Goal: Information Seeking & Learning: Learn about a topic

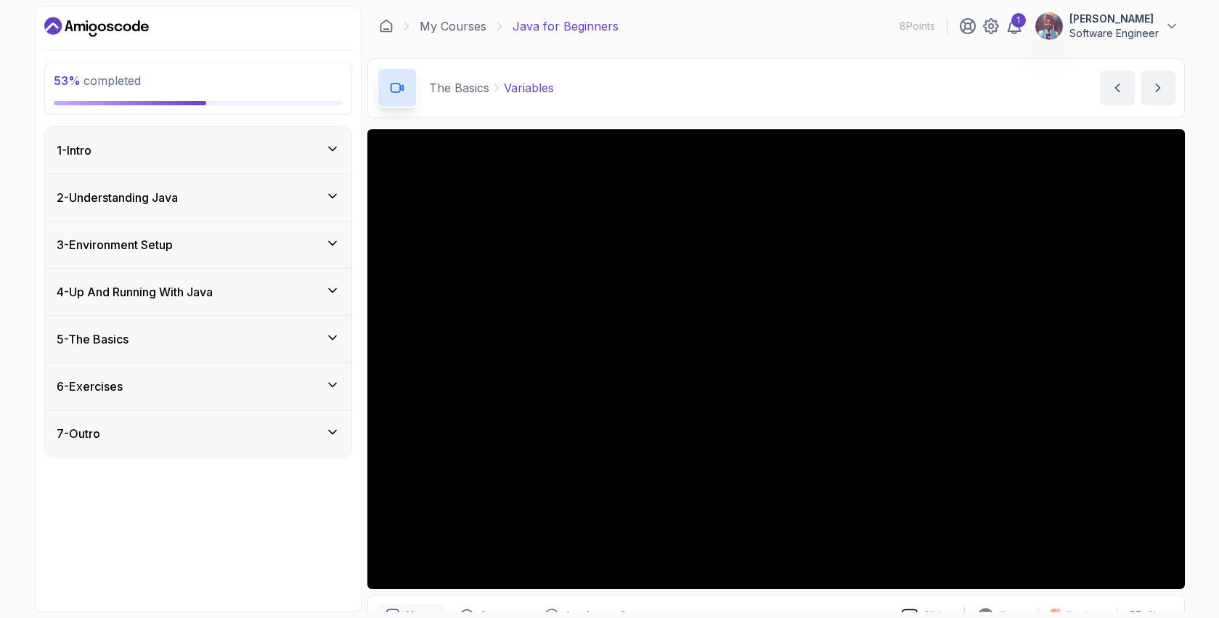
scroll to position [78, 0]
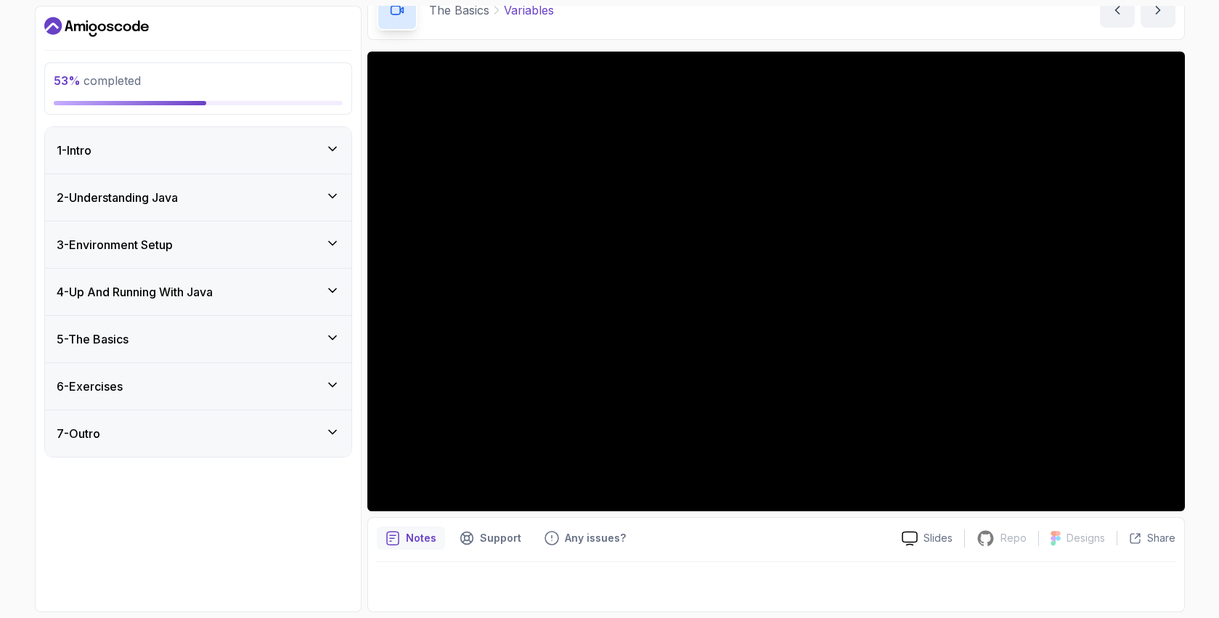
click at [313, 147] on div "1 - Intro" at bounding box center [198, 150] width 283 height 17
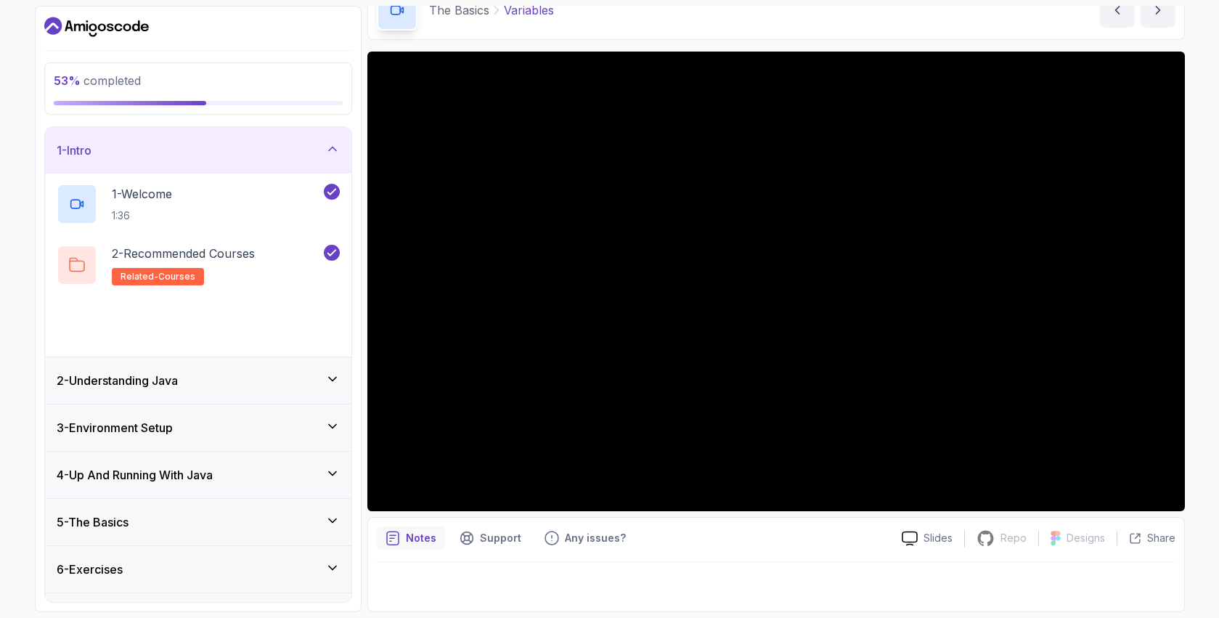
click at [322, 147] on div "1 - Intro" at bounding box center [198, 150] width 283 height 17
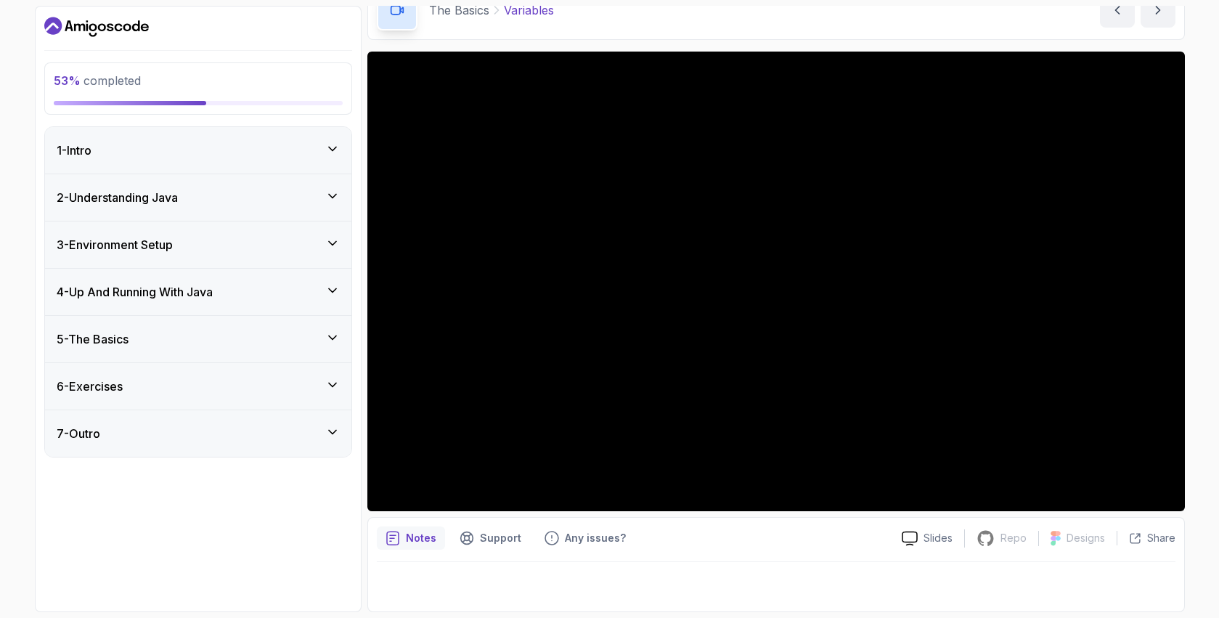
click at [325, 194] on icon at bounding box center [332, 196] width 15 height 15
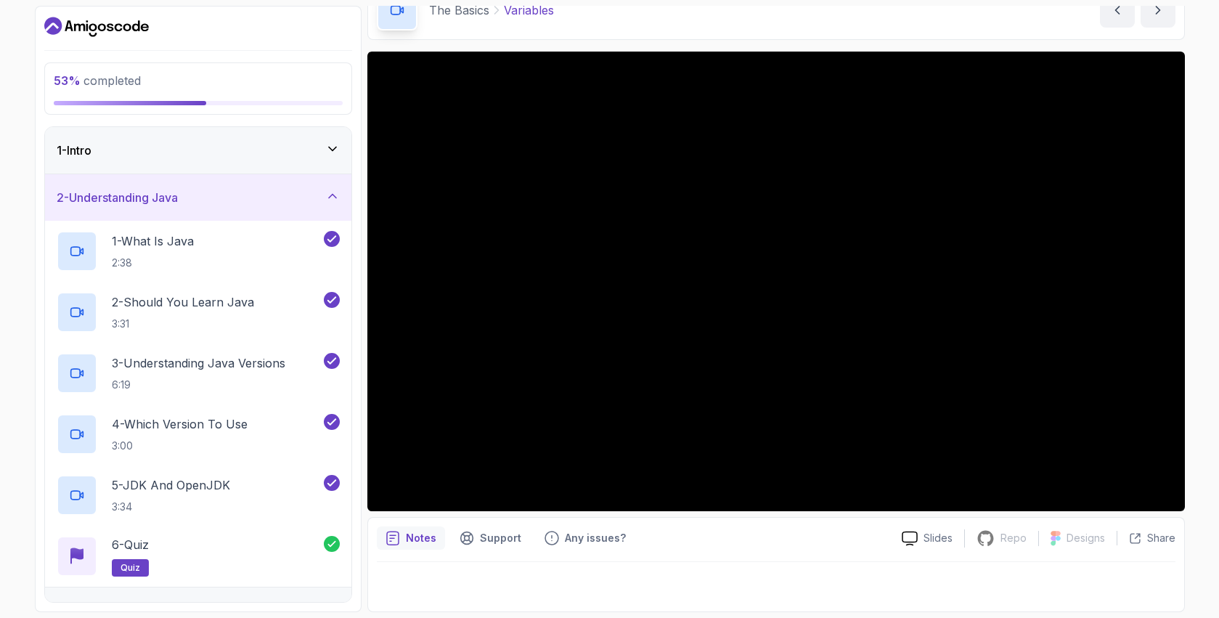
click at [325, 194] on icon at bounding box center [332, 196] width 15 height 15
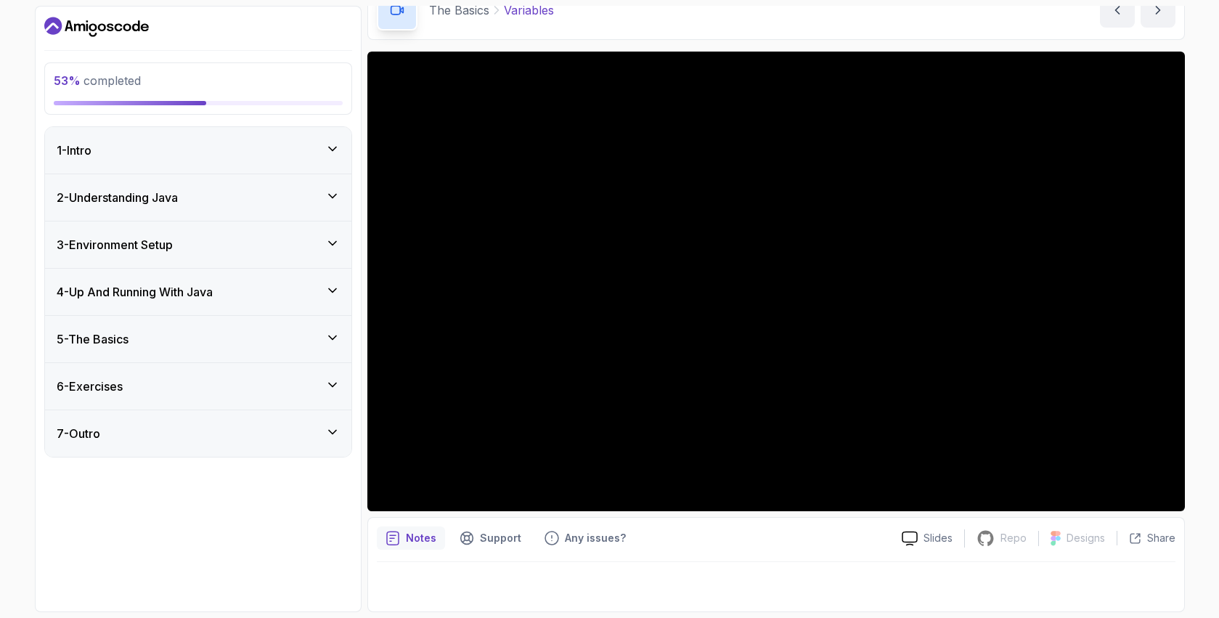
click at [336, 241] on icon at bounding box center [332, 243] width 15 height 15
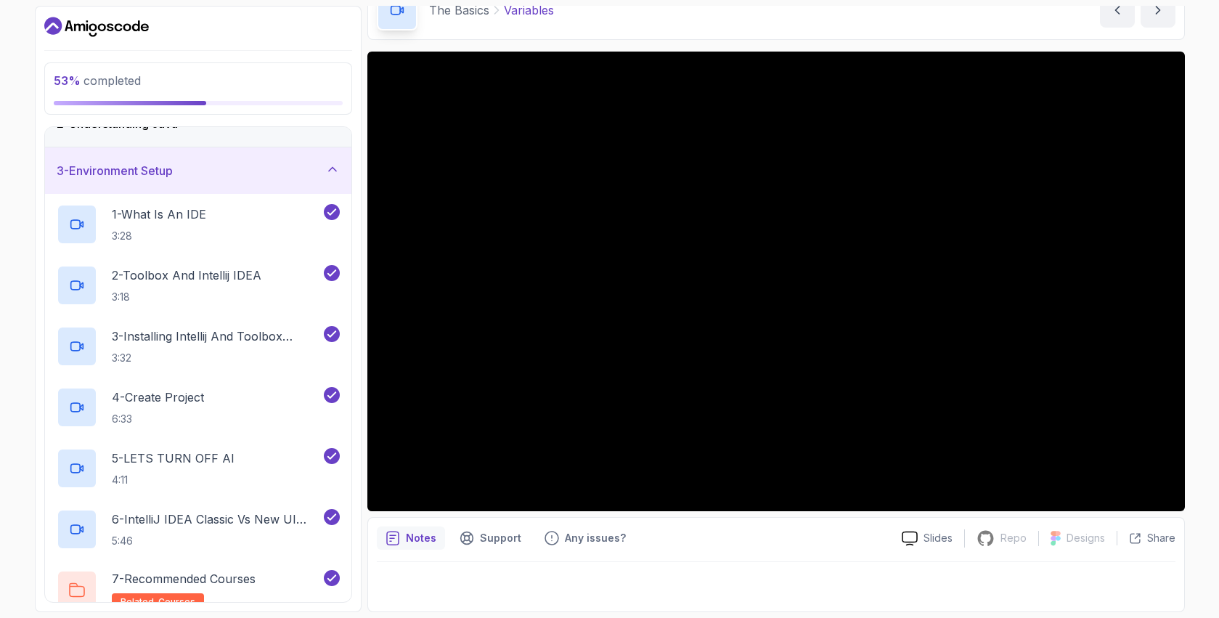
scroll to position [79, 0]
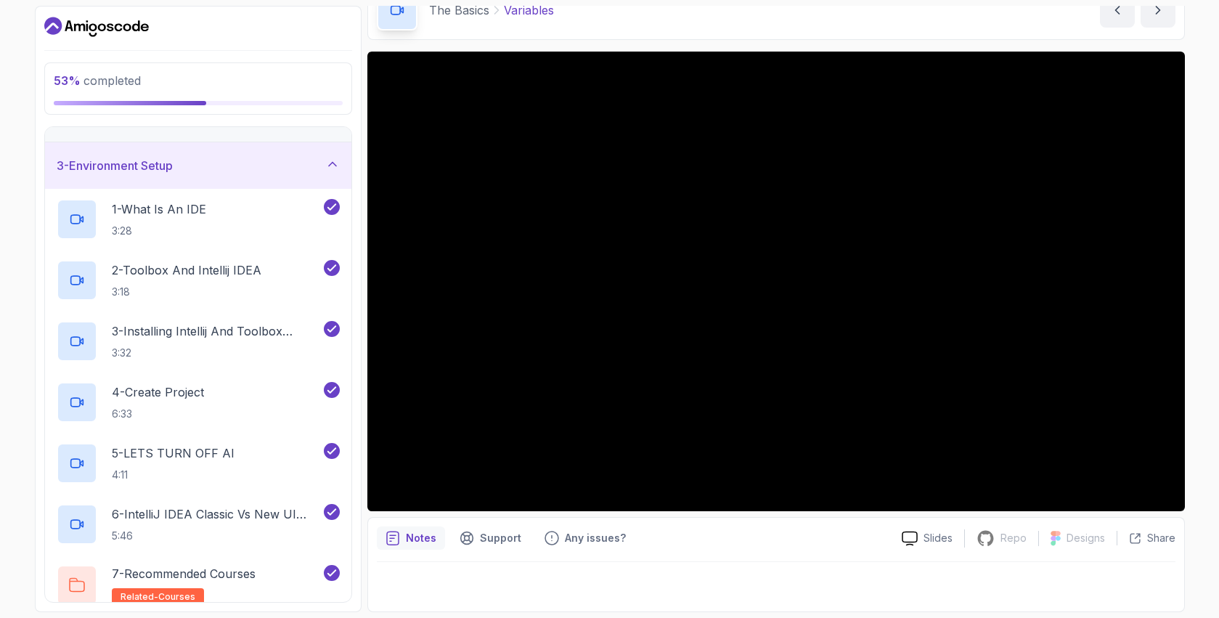
click at [335, 161] on icon at bounding box center [332, 164] width 15 height 15
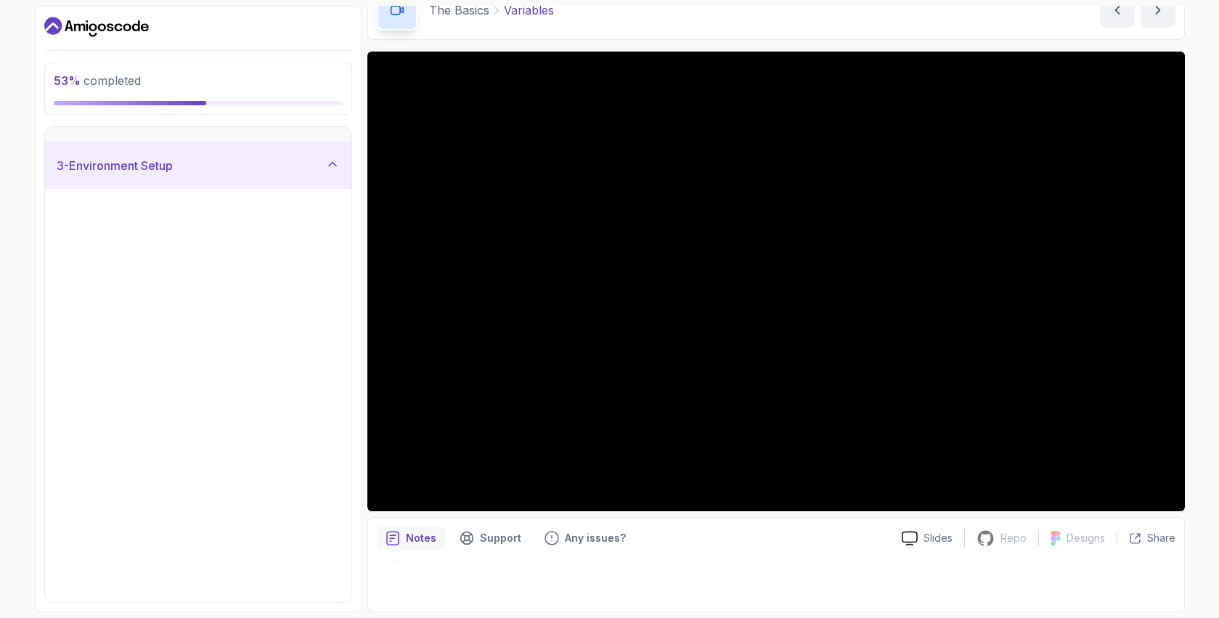
scroll to position [0, 0]
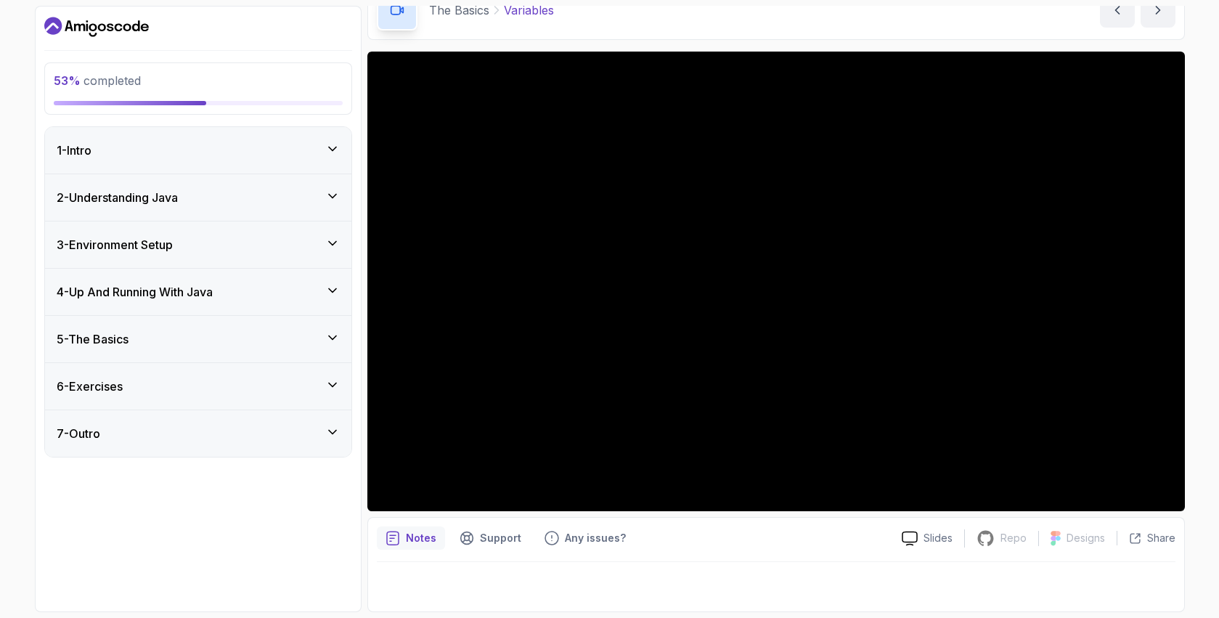
click at [336, 251] on div "3 - Environment Setup" at bounding box center [198, 244] width 283 height 17
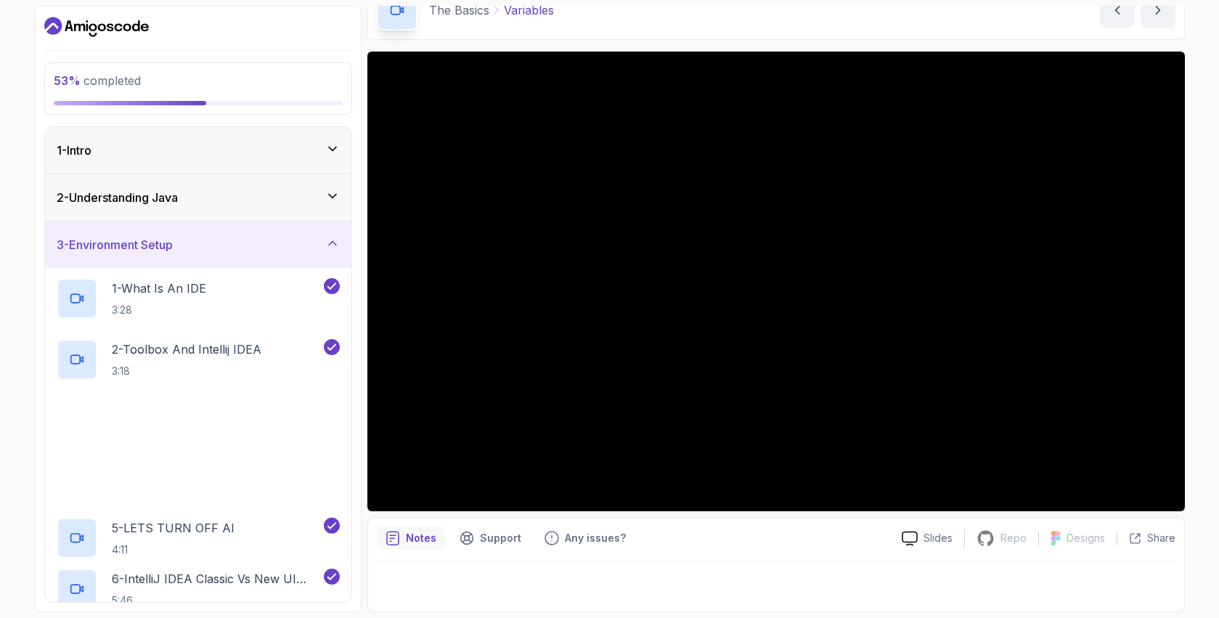
click at [336, 251] on div "3 - Environment Setup" at bounding box center [198, 244] width 283 height 17
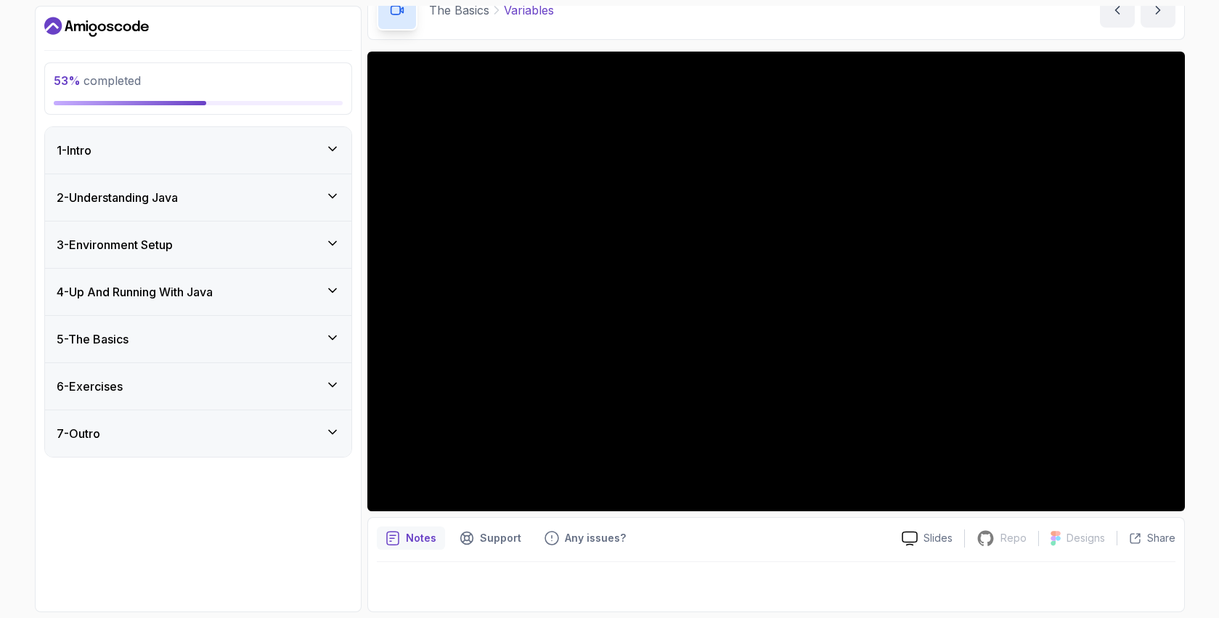
click at [338, 298] on div "4 - Up And Running With Java" at bounding box center [198, 291] width 283 height 17
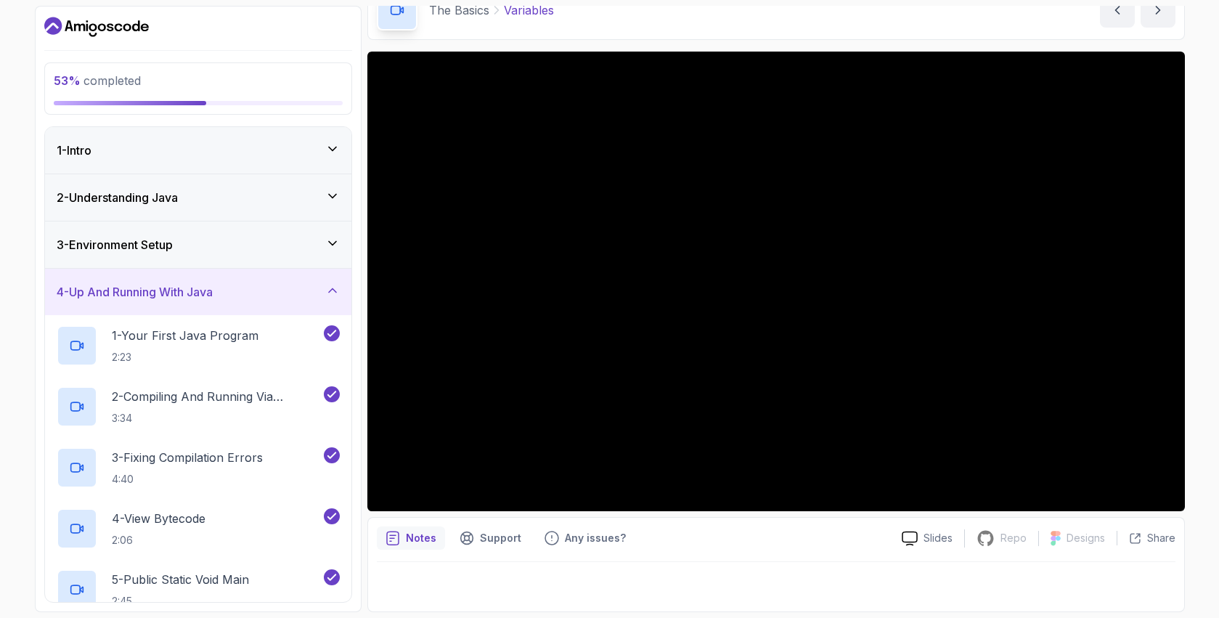
click at [337, 290] on icon at bounding box center [332, 290] width 15 height 15
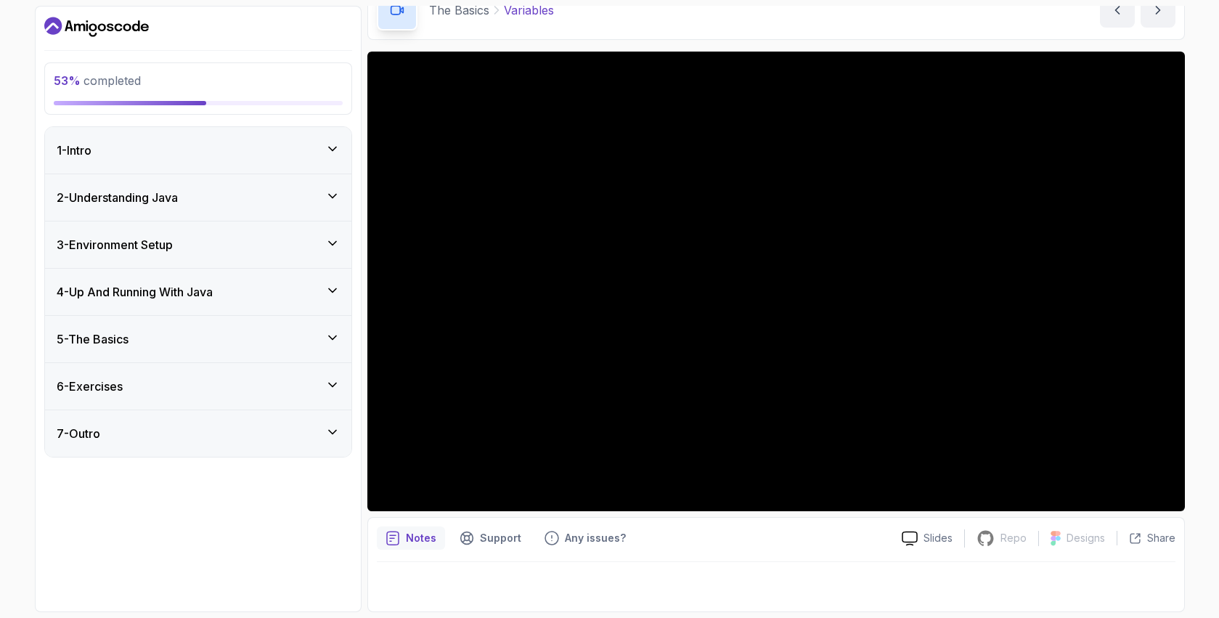
click at [339, 338] on icon at bounding box center [332, 337] width 15 height 15
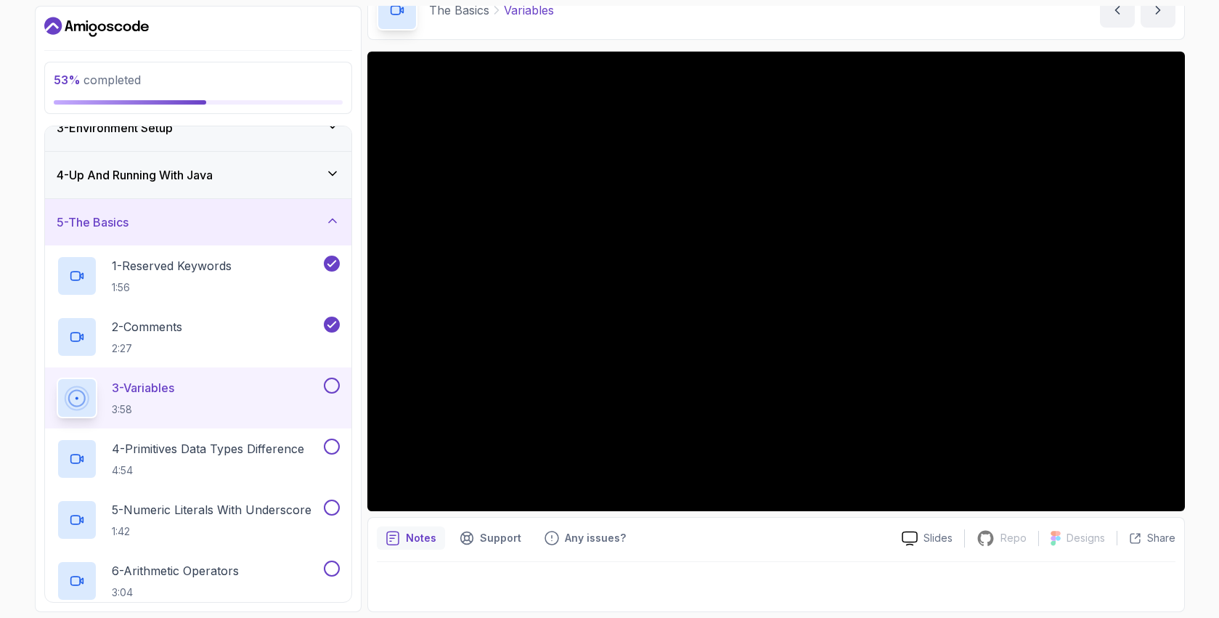
scroll to position [99, 0]
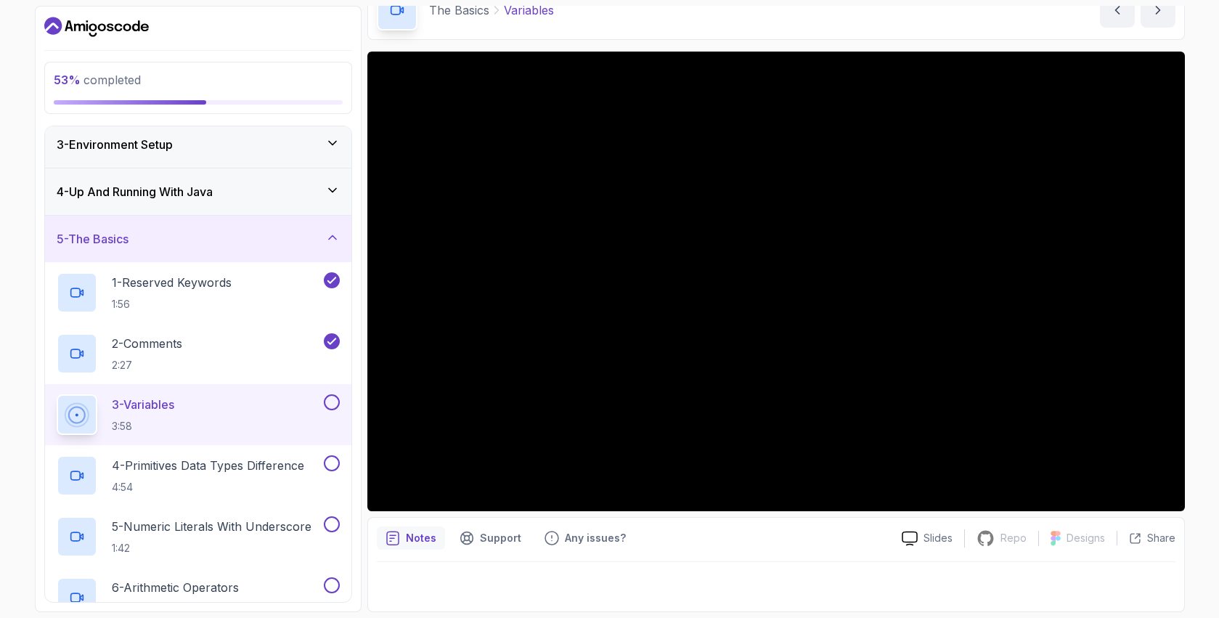
click at [334, 235] on icon at bounding box center [332, 237] width 15 height 15
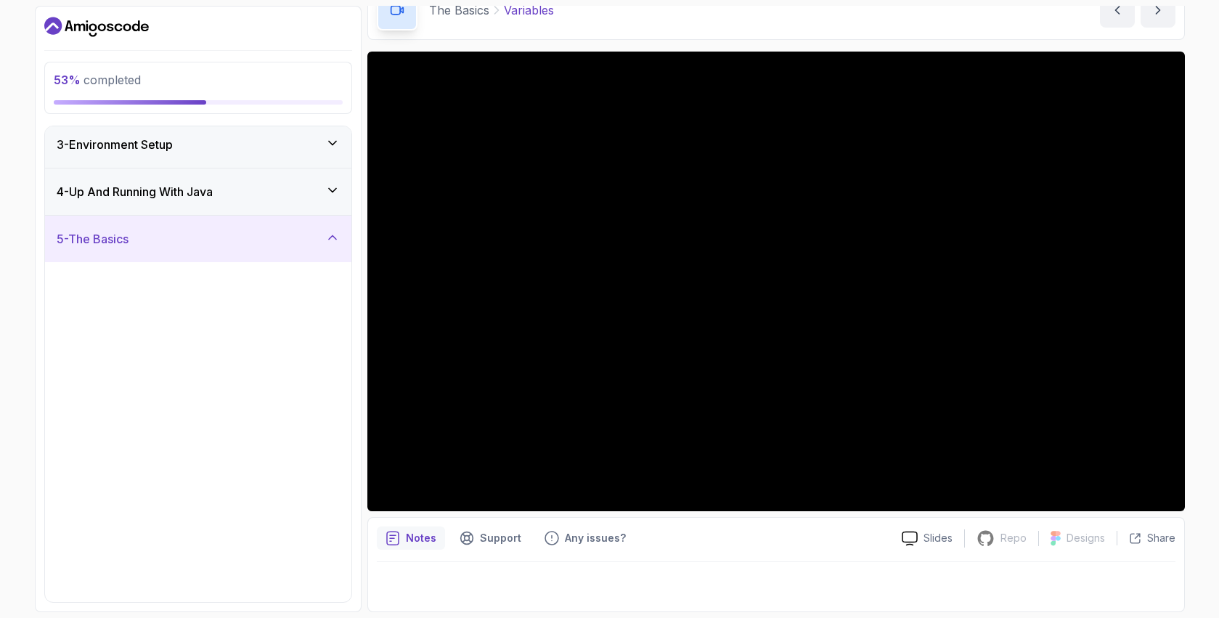
scroll to position [0, 0]
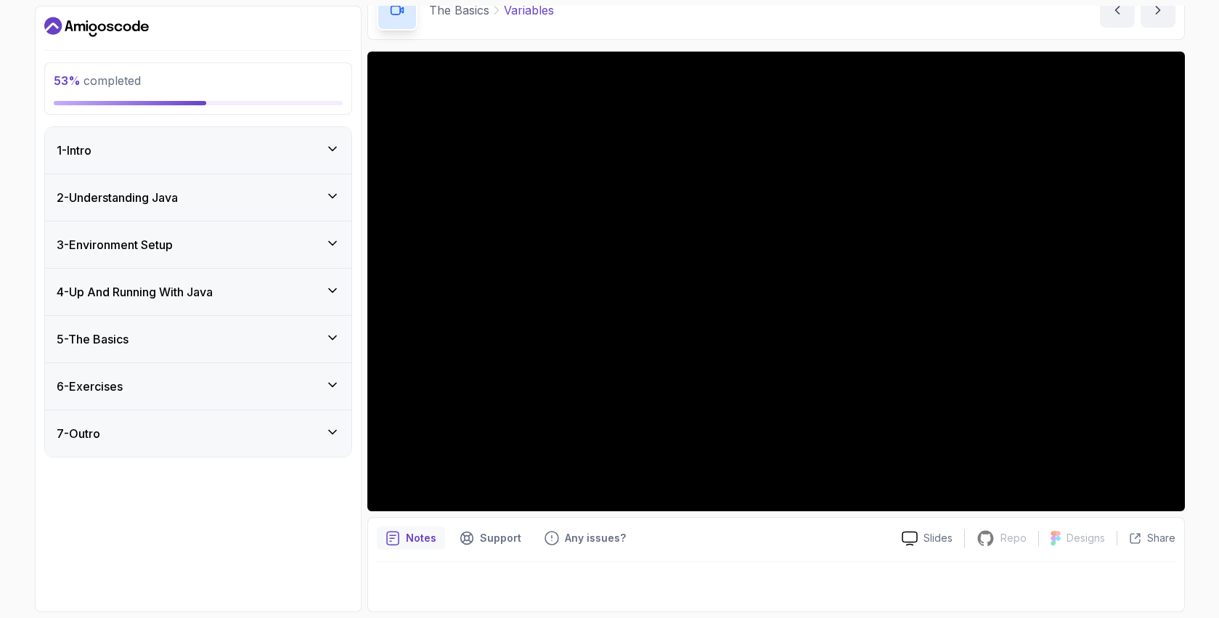
click at [334, 236] on icon at bounding box center [332, 243] width 15 height 15
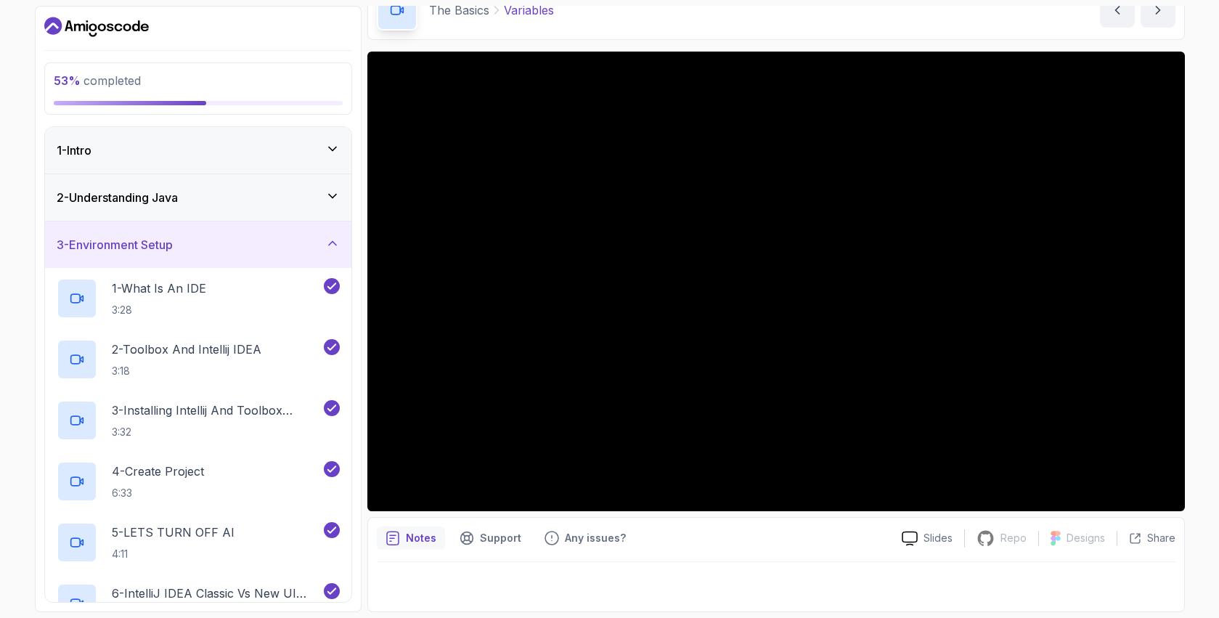
click at [354, 235] on div "53 % completed 1 - Intro 2 - Understanding Java 3 - Environment Setup 1 - What …" at bounding box center [198, 309] width 327 height 606
click at [329, 236] on icon at bounding box center [332, 243] width 15 height 15
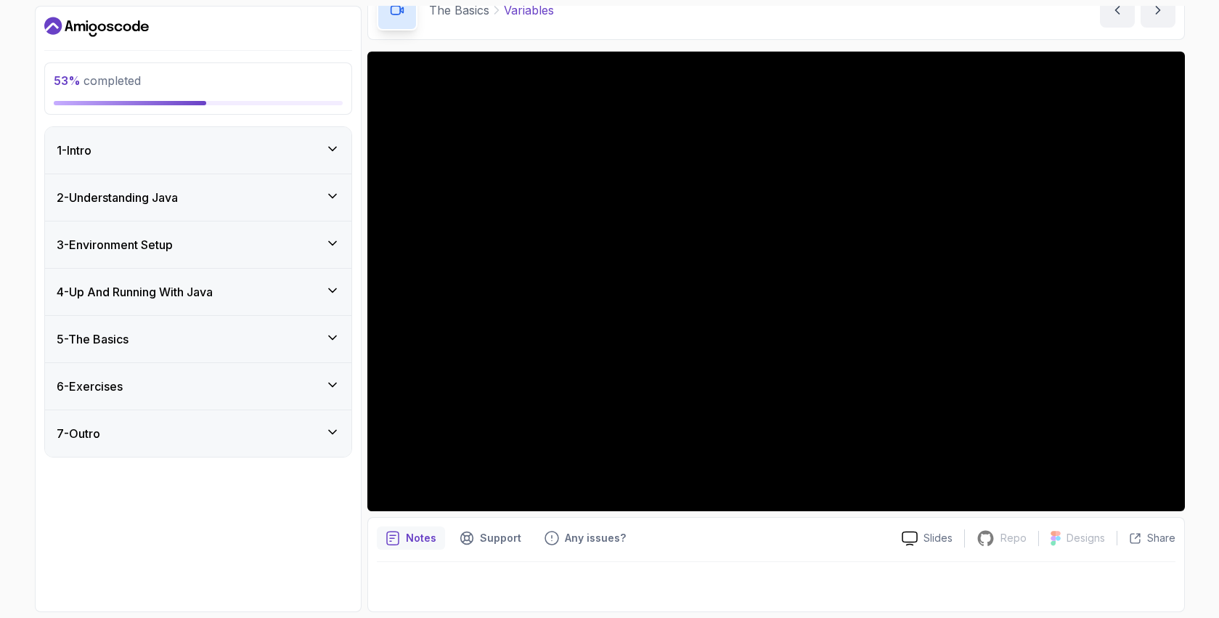
click at [329, 236] on icon at bounding box center [332, 243] width 15 height 15
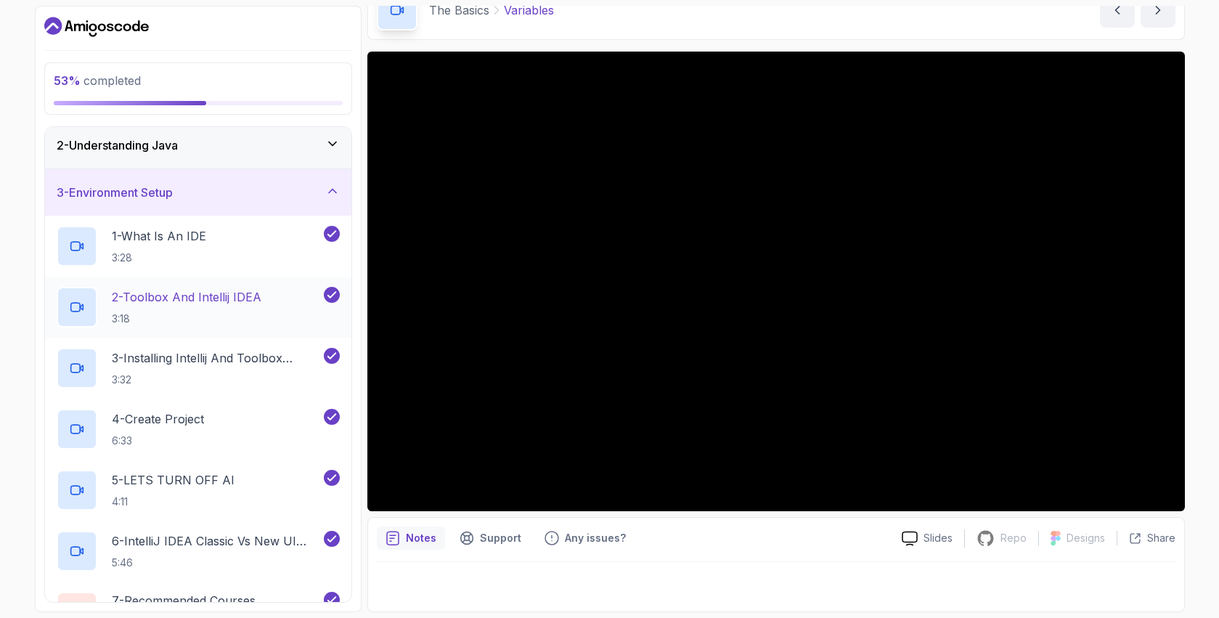
scroll to position [51, 0]
click at [335, 185] on icon at bounding box center [332, 192] width 15 height 15
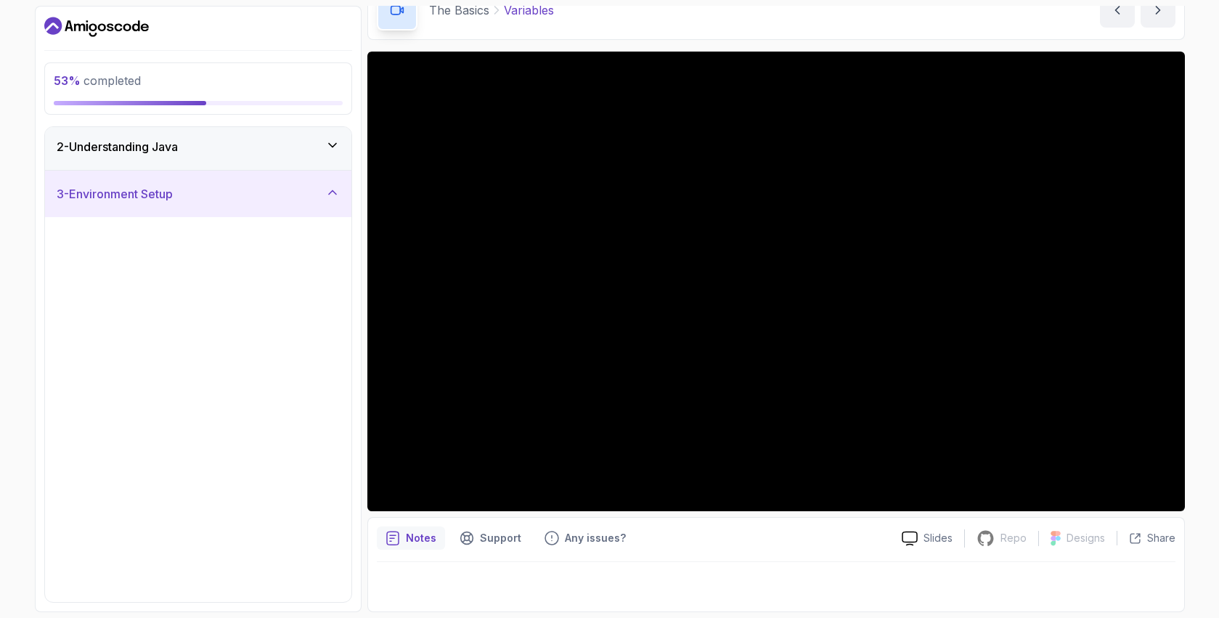
scroll to position [0, 0]
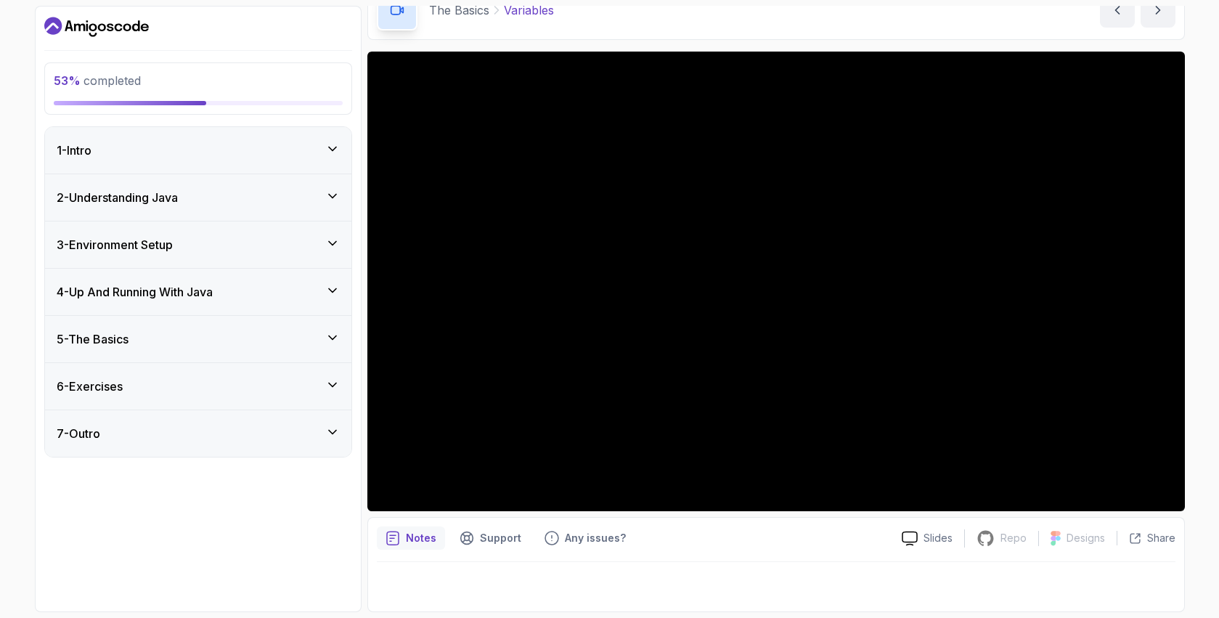
click at [324, 250] on div "3 - Environment Setup" at bounding box center [198, 244] width 283 height 17
